Goal: Find specific page/section: Find specific page/section

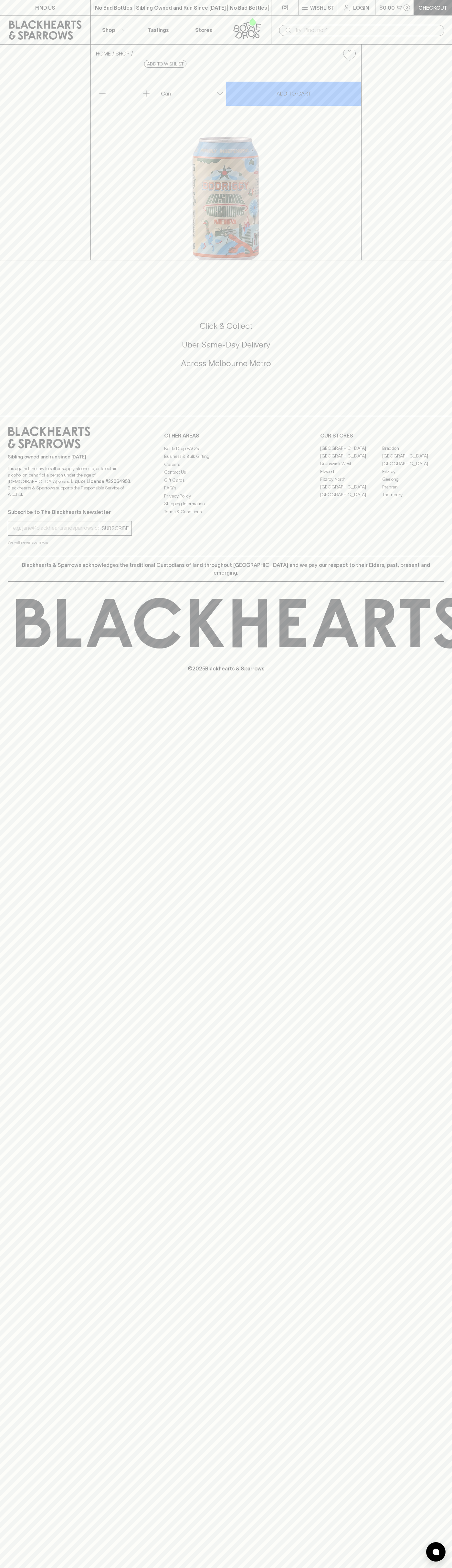
click at [276, 7] on link at bounding box center [285, 7] width 27 height 15
click at [427, 468] on link "[GEOGRAPHIC_DATA]" at bounding box center [412, 464] width 62 height 8
click at [195, 1568] on html "FIND US | No Bad Bottles | Sibling Owned and Run Since [DATE] | No Bad Bottles …" at bounding box center [226, 784] width 452 height 1568
